Goal: Use online tool/utility: Utilize a website feature to perform a specific function

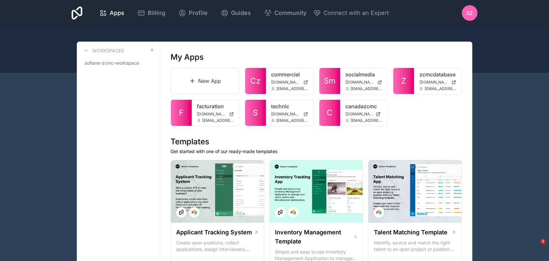
click at [0, 0] on icon at bounding box center [0, 0] width 0 height 0
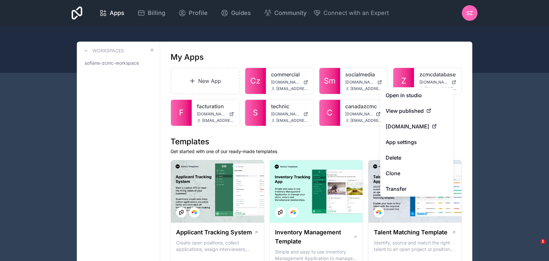
click at [401, 176] on link "Clone" at bounding box center [416, 174] width 73 height 16
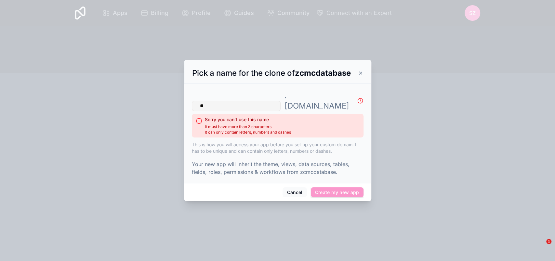
type input "*"
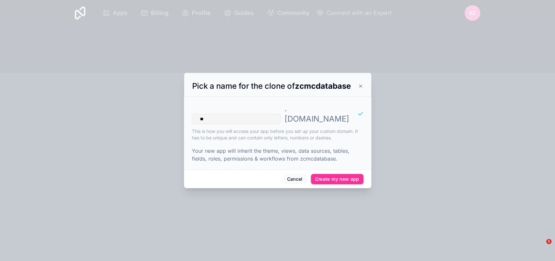
type input "*"
type input "*********"
click at [331, 176] on button "Create my new app" at bounding box center [337, 179] width 53 height 10
